Goal: Information Seeking & Learning: Learn about a topic

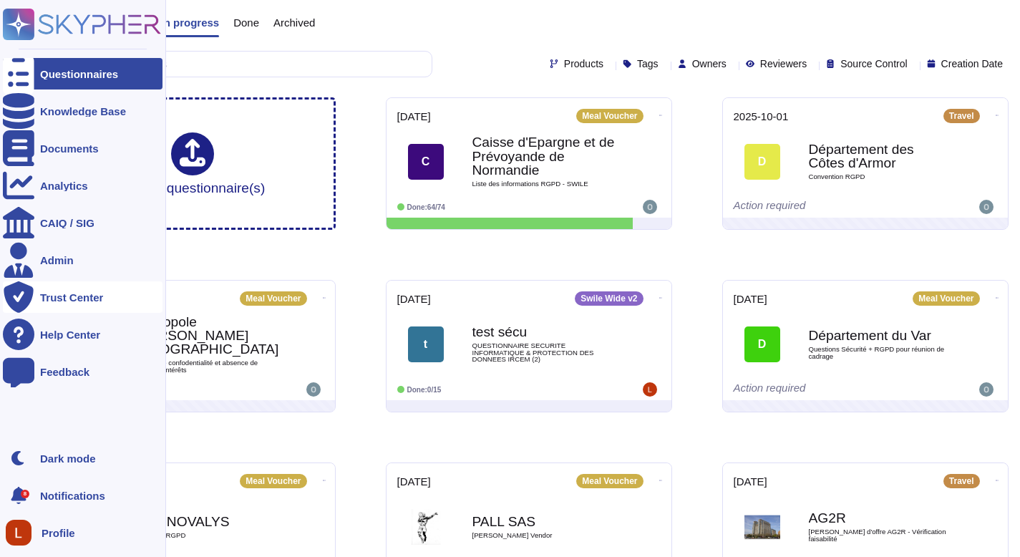
click at [72, 306] on div "Trust Center" at bounding box center [83, 297] width 160 height 32
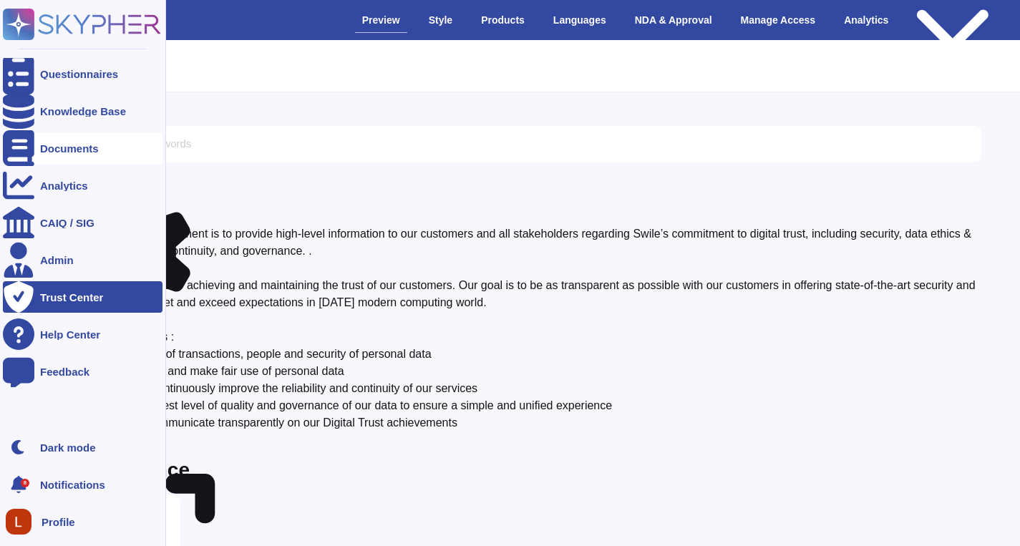
click at [79, 161] on div "Documents" at bounding box center [83, 148] width 160 height 32
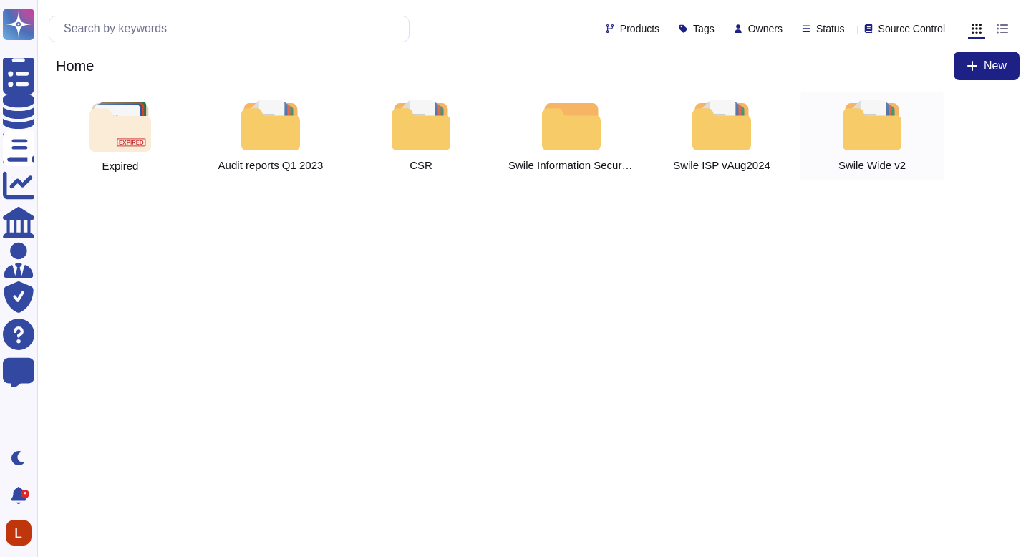
click at [876, 139] on div at bounding box center [872, 125] width 63 height 50
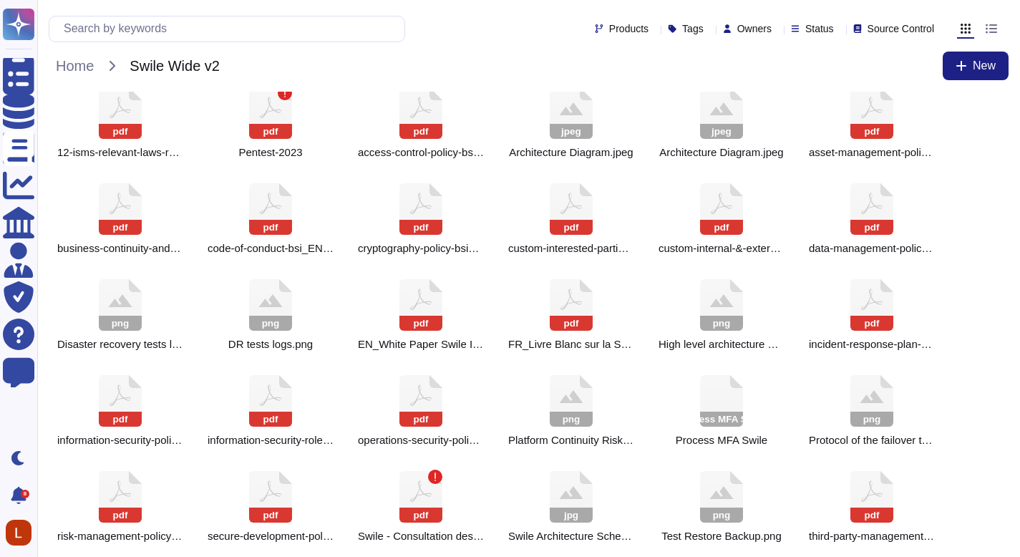
scroll to position [210, 0]
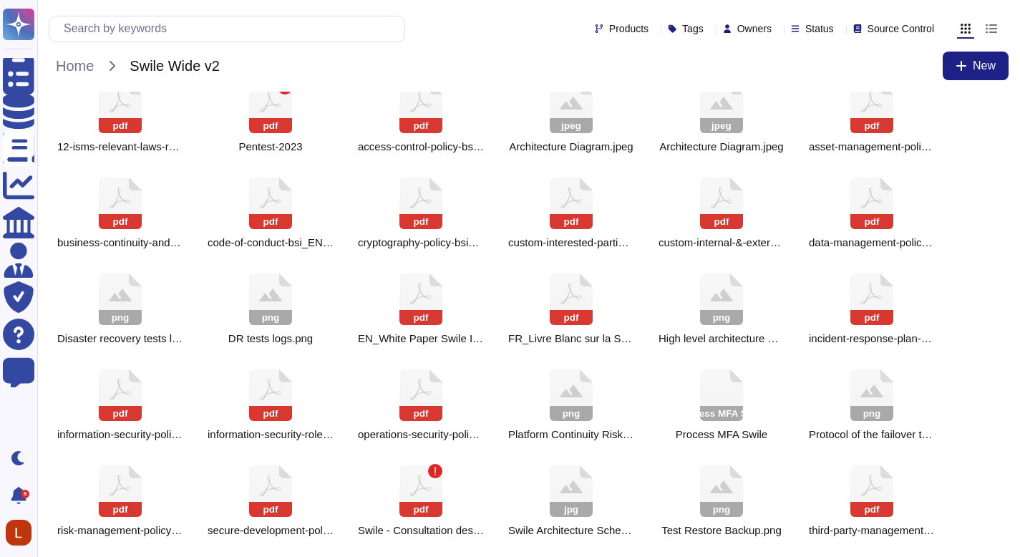
click at [1012, 347] on div "pdf 00-isms-master-list-of-documents_EN.pdf pdf 01-isms-scope-of-the-isms_EN.pd…" at bounding box center [528, 219] width 983 height 676
click at [978, 397] on div "pdf 00-isms-master-list-of-documents_EN.pdf pdf 01-isms-scope-of-the-isms_EN.pd…" at bounding box center [529, 213] width 960 height 664
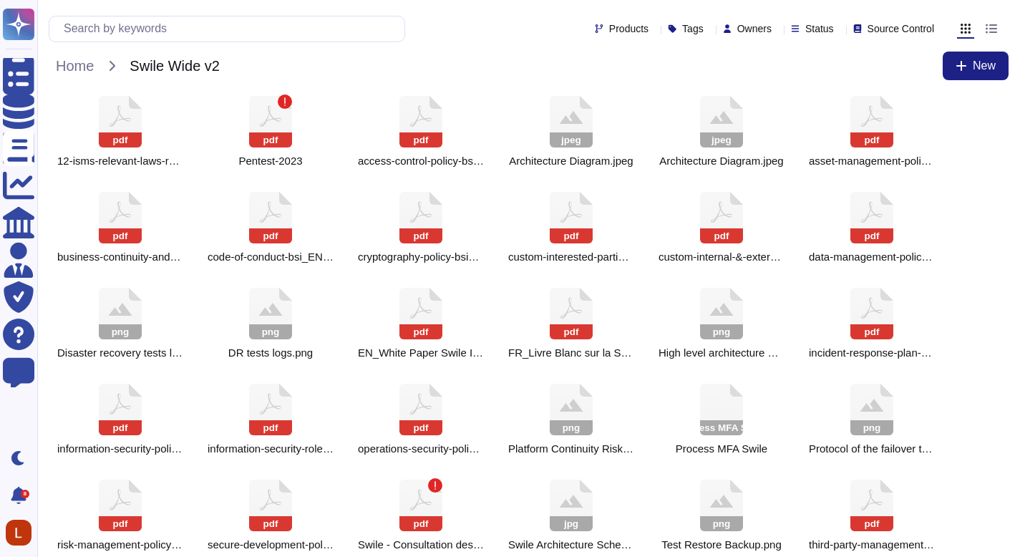
drag, startPoint x: 1030, startPoint y: 384, endPoint x: 1027, endPoint y: 373, distance: 11.1
click at [1020, 374] on html "Questionnaires Knowledge Base Documents Analytics CAIQ / SIG Admin Trust Center…" at bounding box center [510, 187] width 1020 height 767
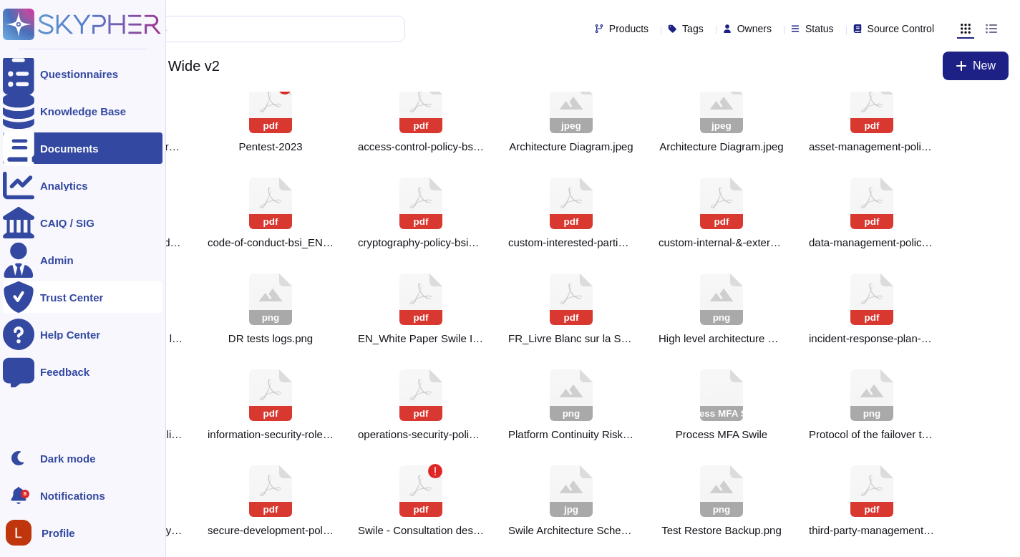
click at [47, 296] on div "Trust Center" at bounding box center [71, 297] width 63 height 11
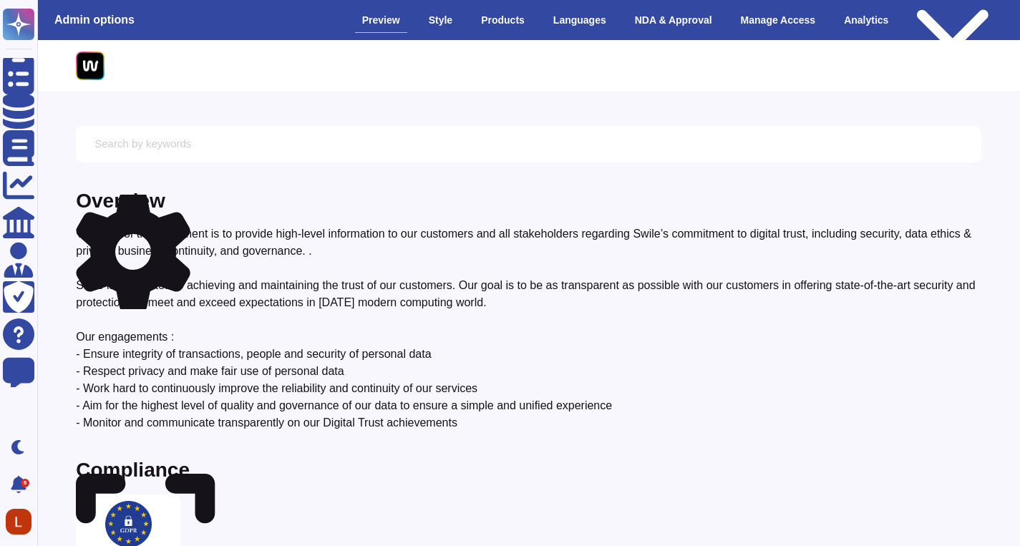
drag, startPoint x: 1030, startPoint y: 78, endPoint x: 1017, endPoint y: 49, distance: 31.4
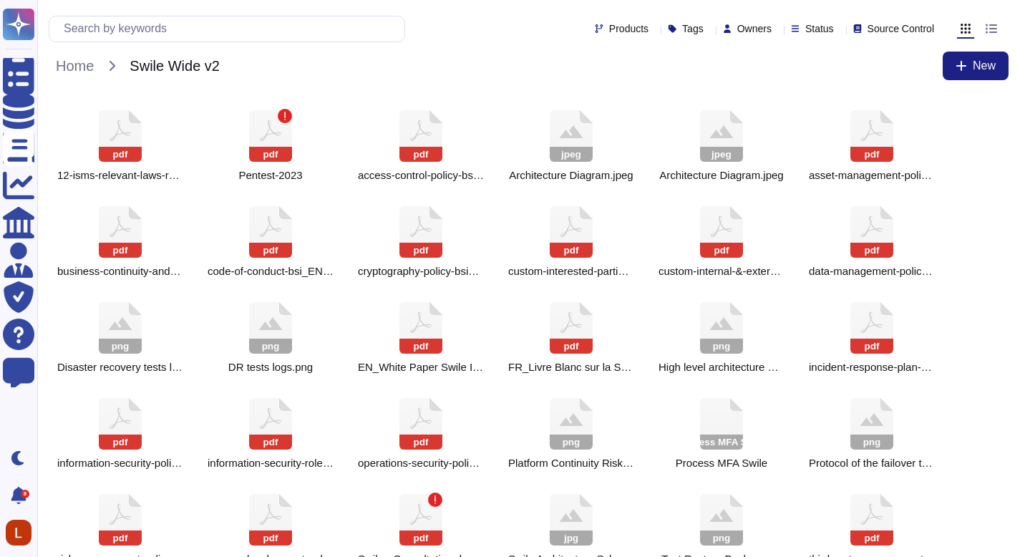
scroll to position [210, 0]
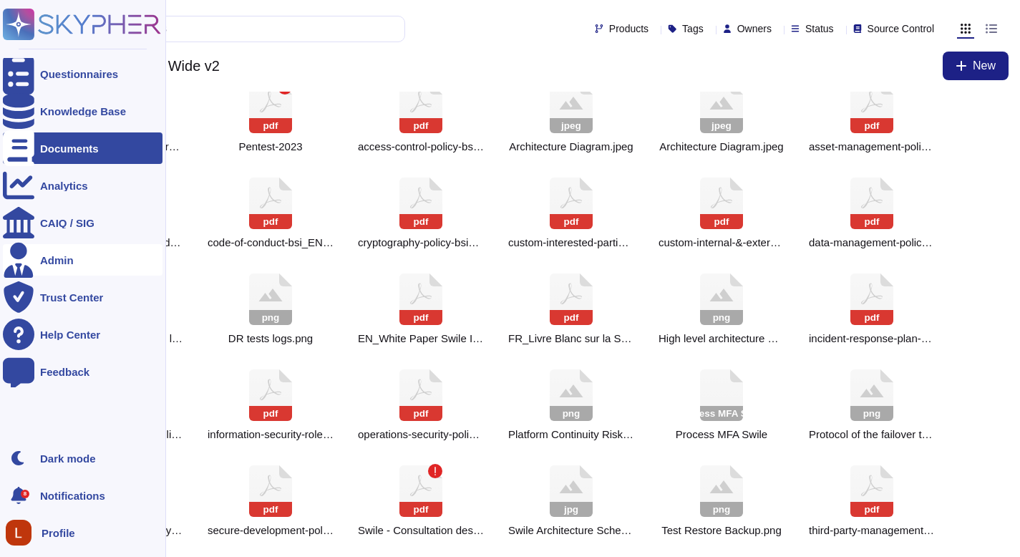
click at [48, 264] on div "Admin" at bounding box center [57, 260] width 34 height 11
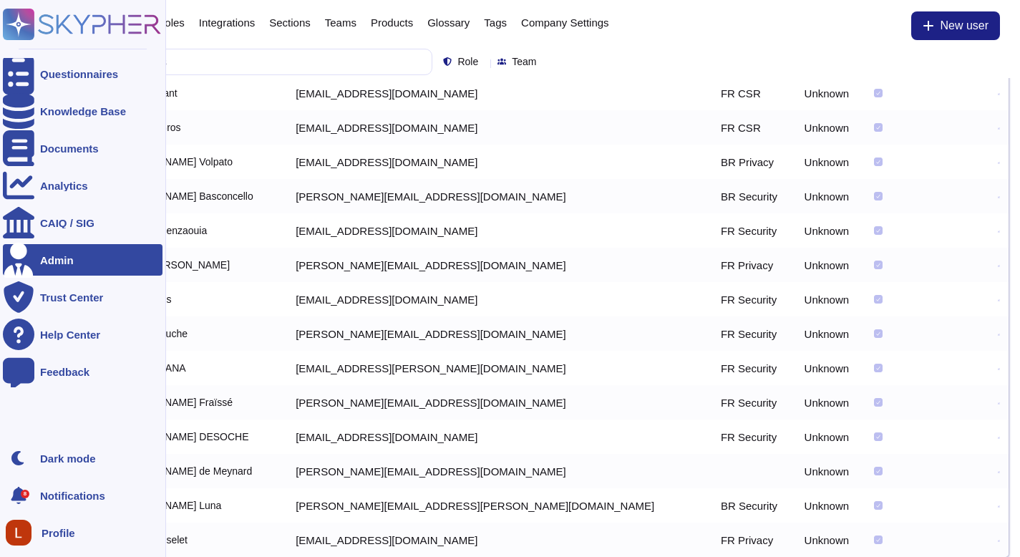
scroll to position [102, 0]
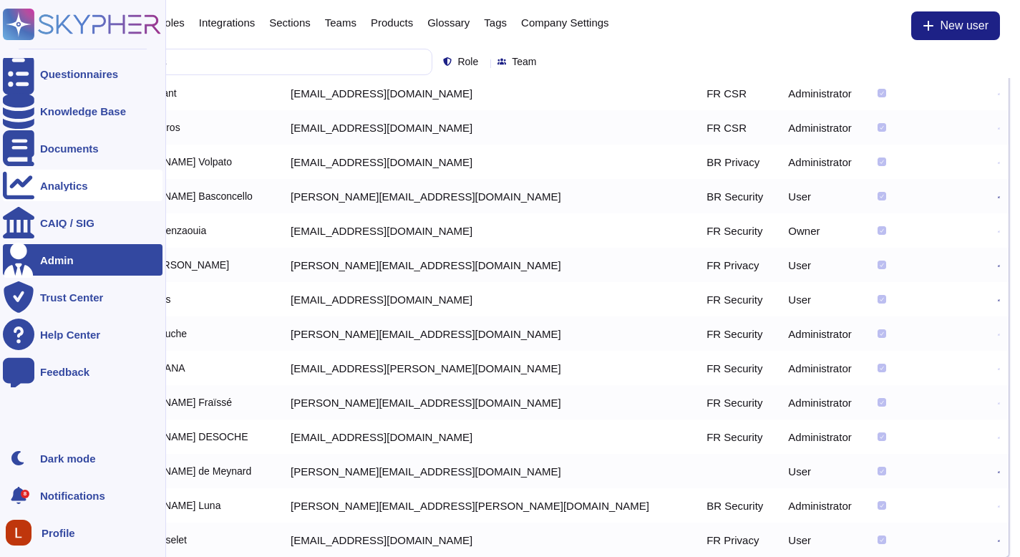
click at [67, 182] on div "Analytics" at bounding box center [64, 185] width 48 height 11
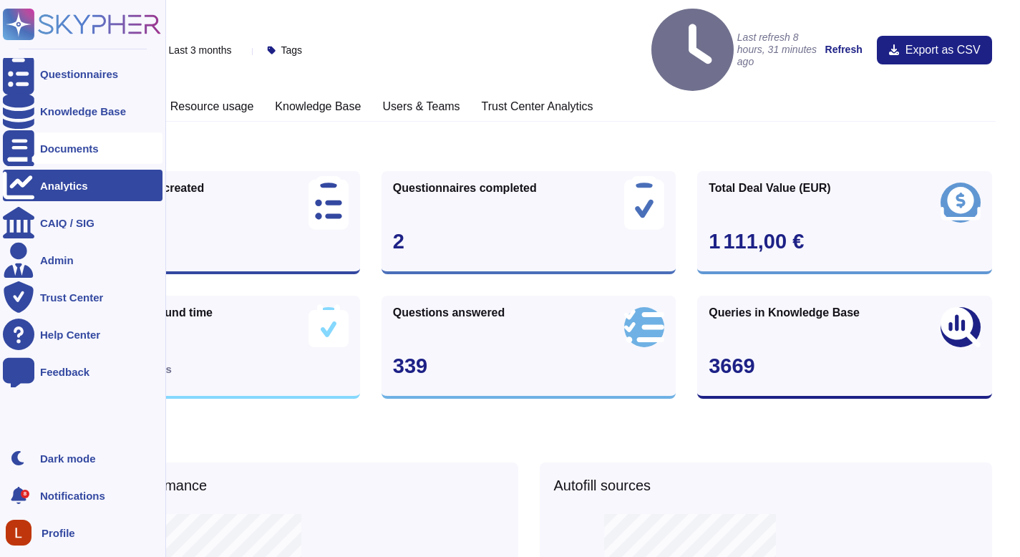
click at [67, 152] on div "Documents" at bounding box center [69, 148] width 59 height 11
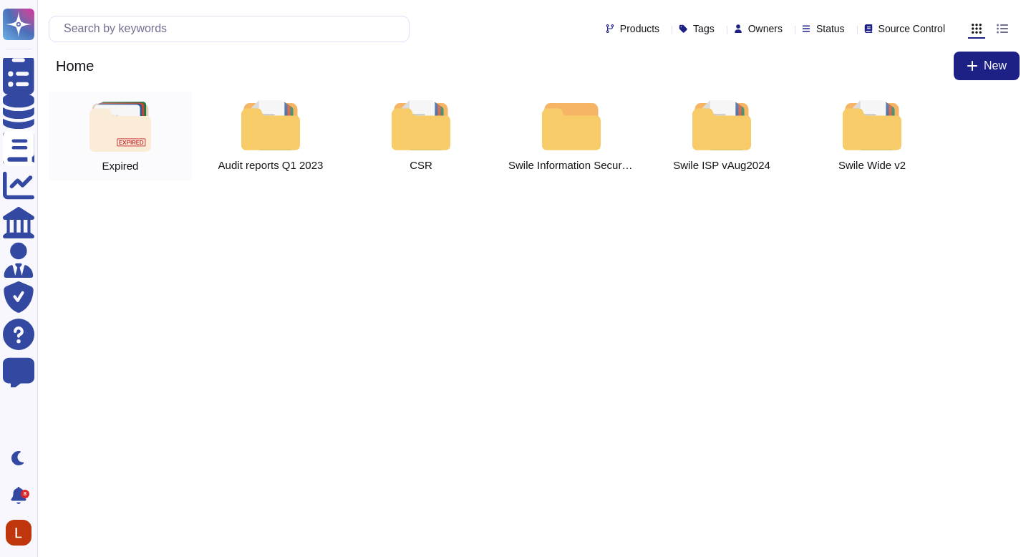
click at [153, 142] on div "Expired" at bounding box center [120, 136] width 143 height 89
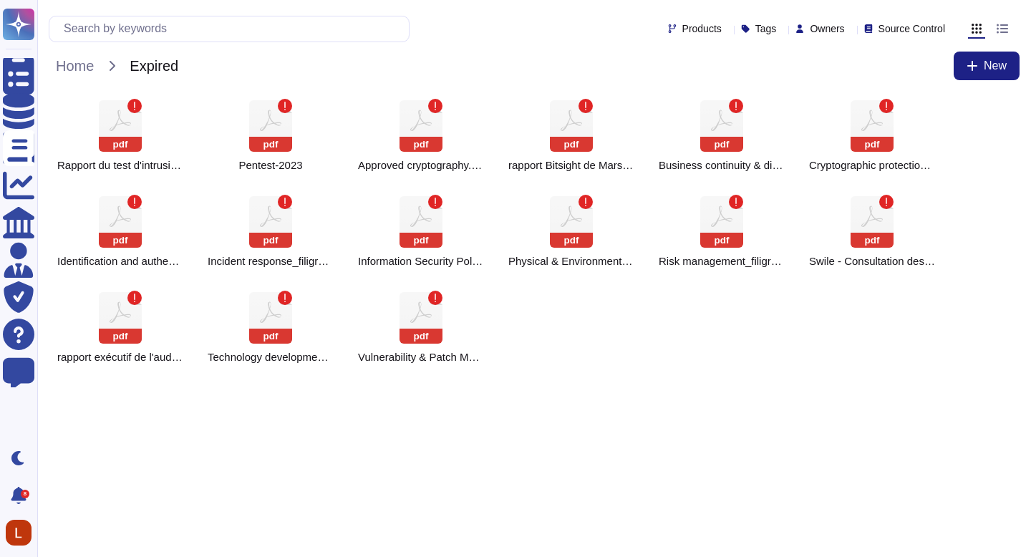
click at [153, 142] on div "pdf Rapport du test d'intrusion réalisé en Février 2023 par Inotech" at bounding box center [120, 136] width 143 height 89
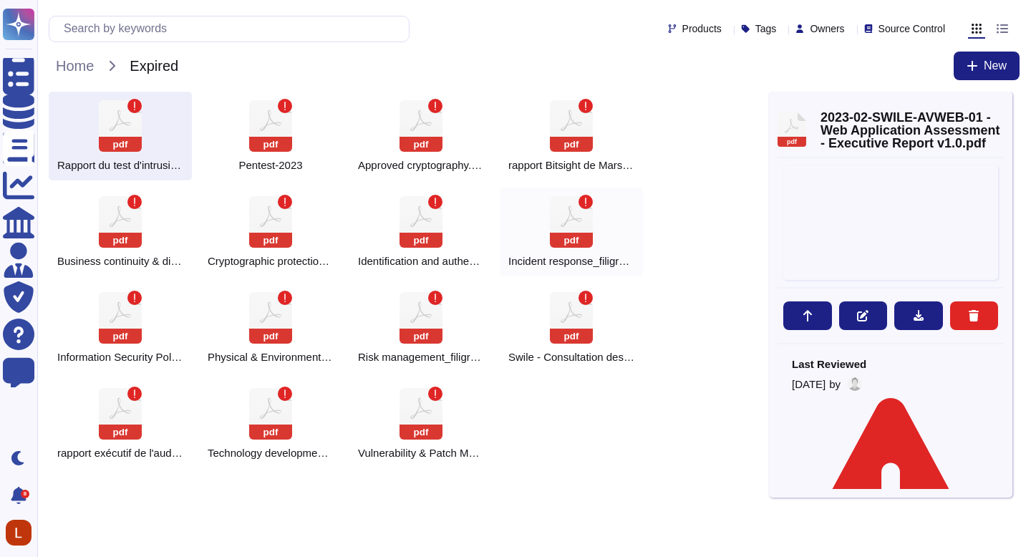
click at [575, 250] on div "pdf Incident response_filigrane.pdf" at bounding box center [571, 232] width 143 height 89
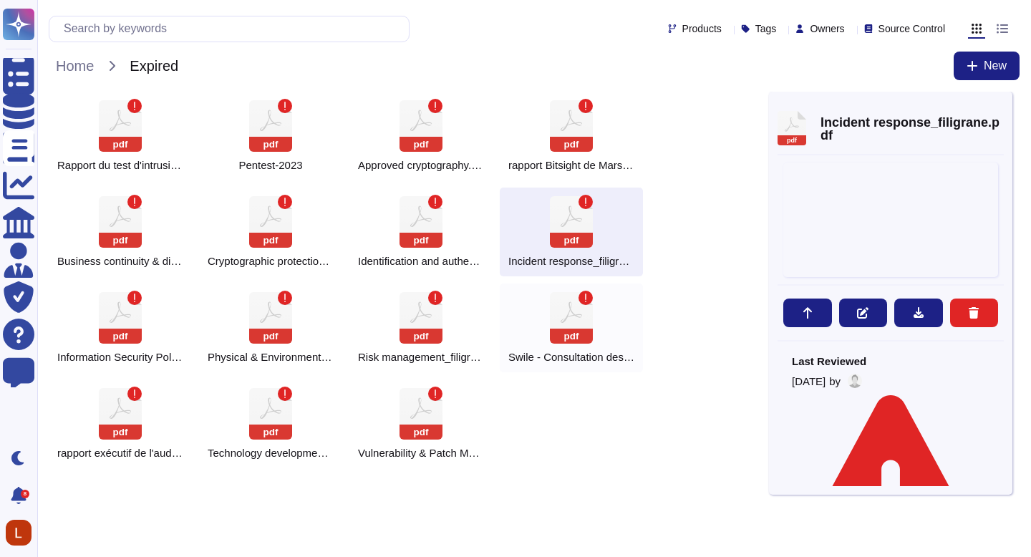
click at [578, 335] on rect at bounding box center [571, 336] width 43 height 15
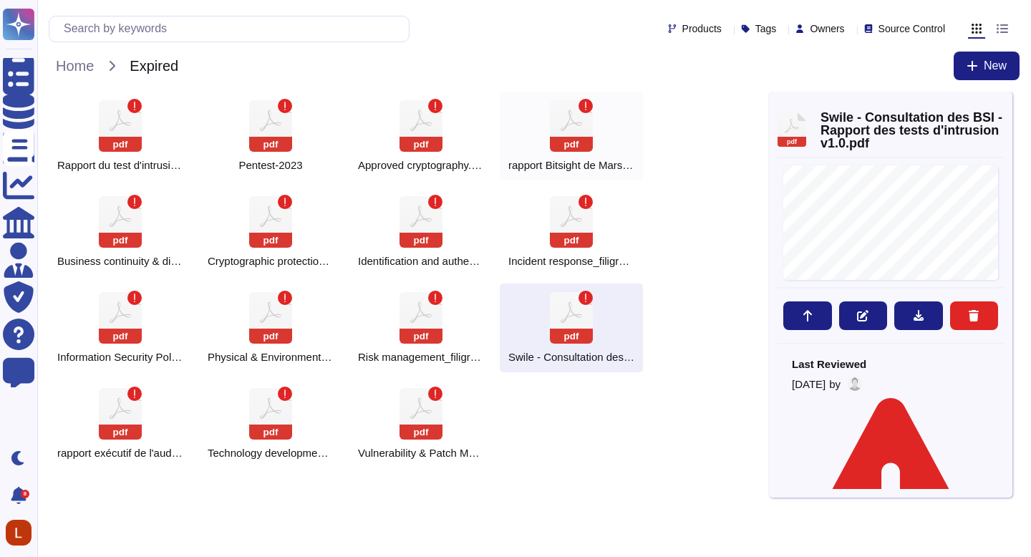
click at [572, 145] on rect at bounding box center [571, 144] width 43 height 15
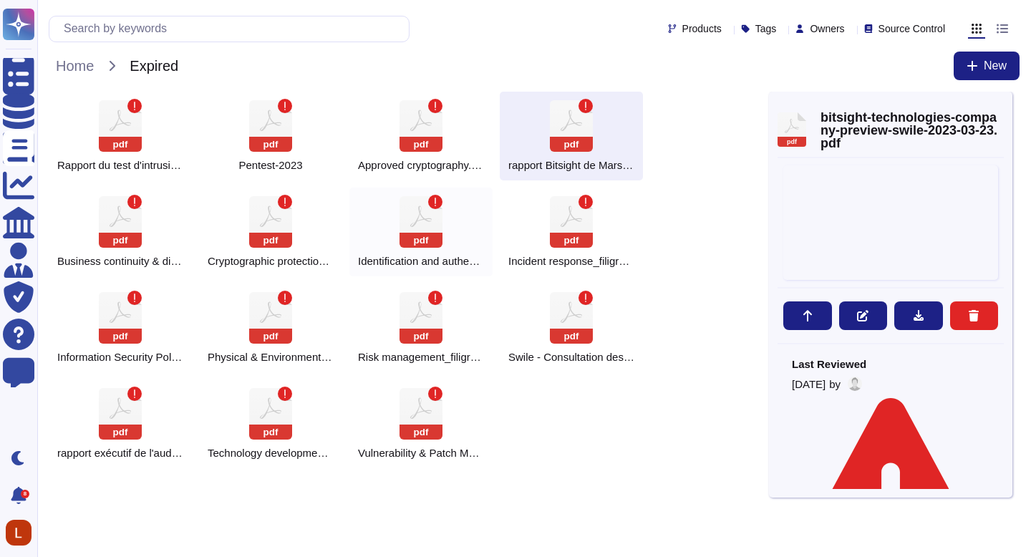
click at [400, 248] on div "pdf Identification and authentication 1.1.pdf" at bounding box center [420, 232] width 143 height 89
